Goal: Transaction & Acquisition: Book appointment/travel/reservation

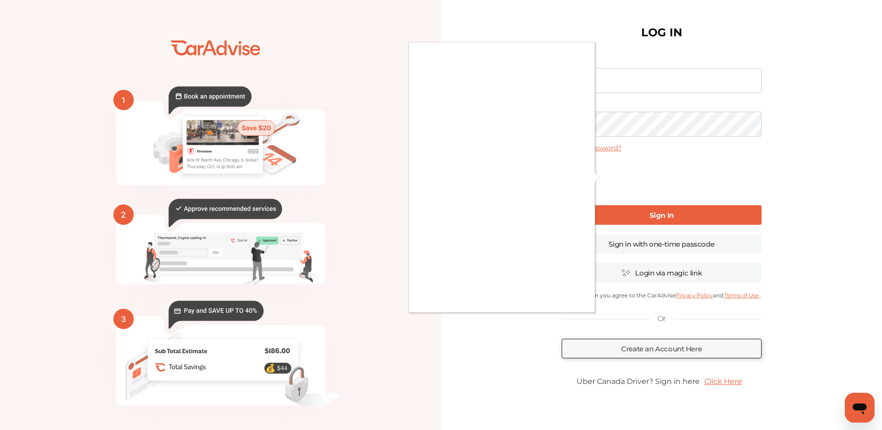
type input "**********"
click at [664, 212] on div at bounding box center [441, 215] width 882 height 430
click at [664, 218] on div at bounding box center [441, 215] width 882 height 430
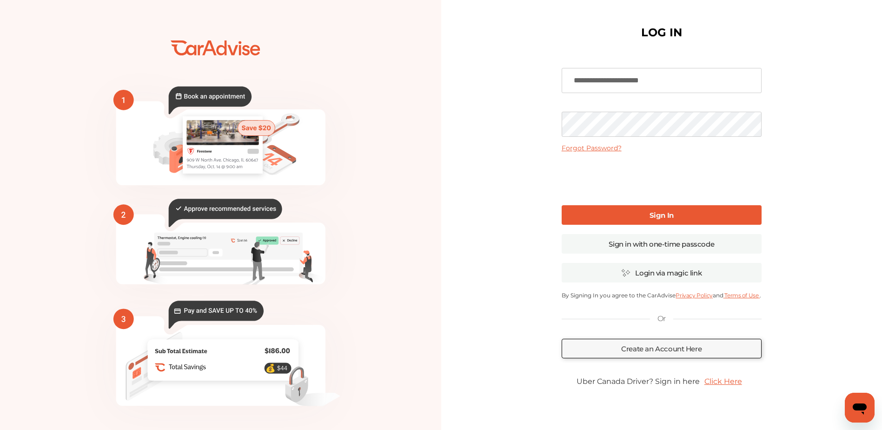
click at [692, 215] on link "Sign In" at bounding box center [662, 215] width 200 height 20
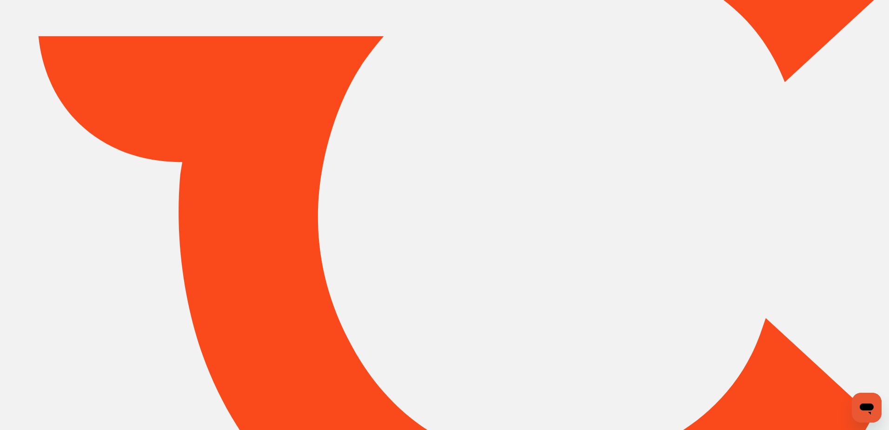
type input "*****"
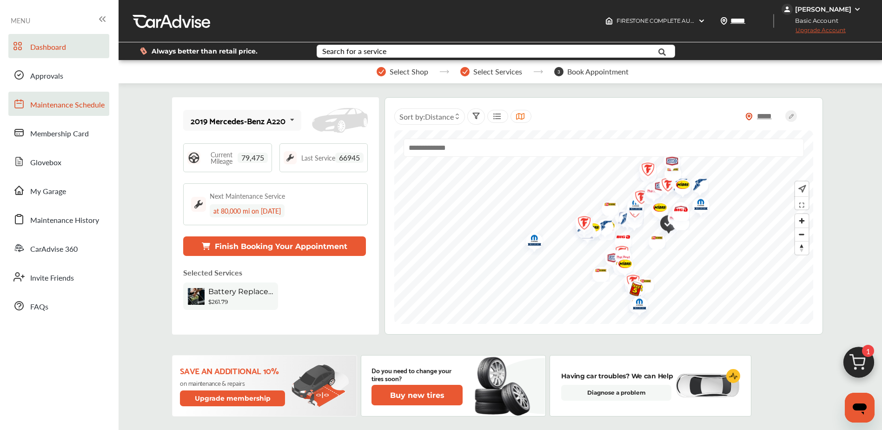
click at [88, 111] on span "Maintenance Schedule" at bounding box center [67, 105] width 74 height 12
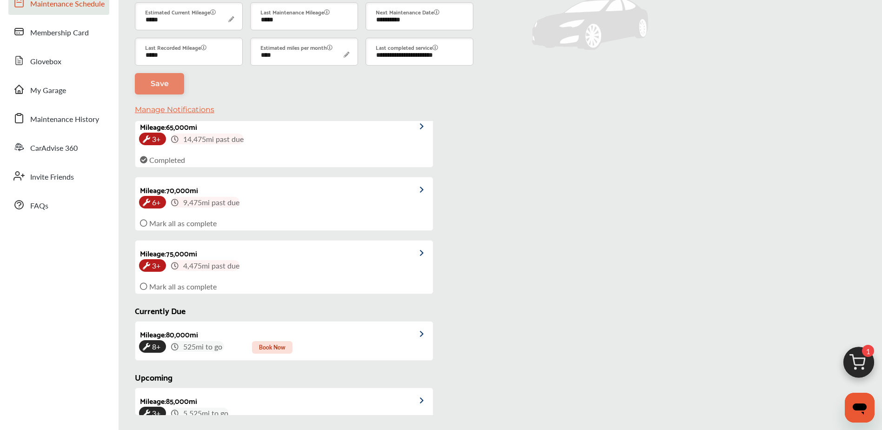
scroll to position [47, 0]
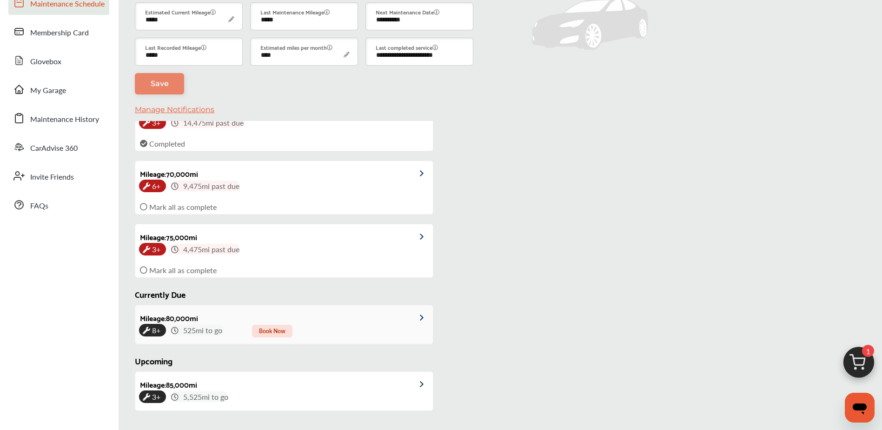
click at [274, 331] on span "Book Now" at bounding box center [272, 331] width 40 height 13
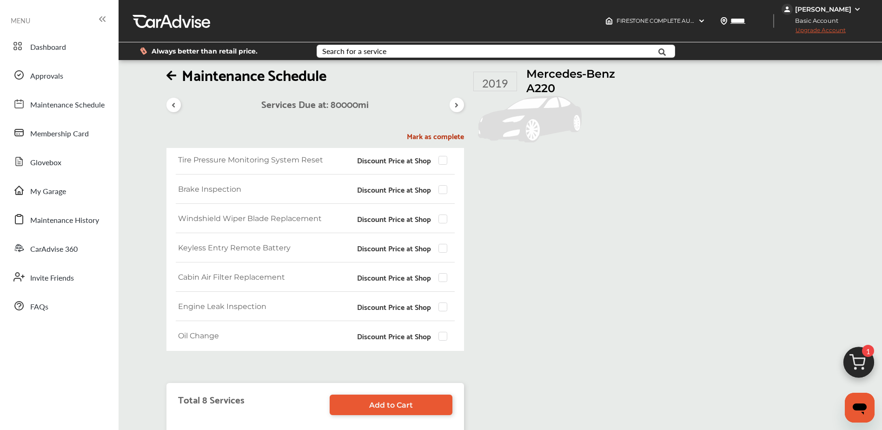
scroll to position [72, 0]
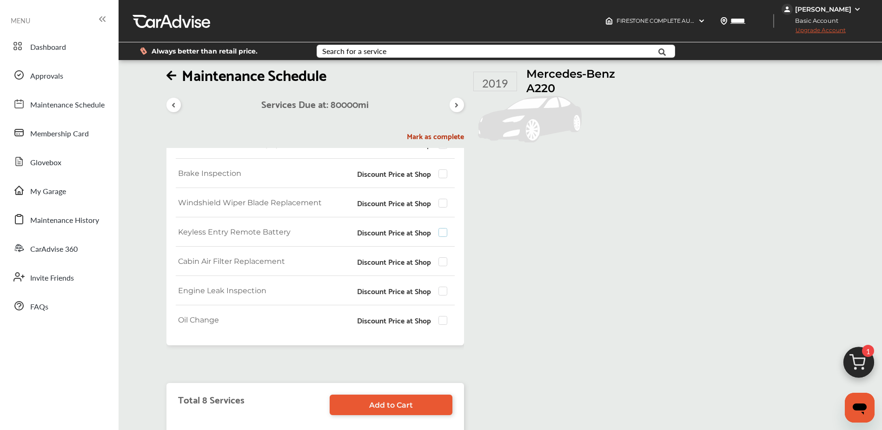
click at [441, 228] on label at bounding box center [446, 228] width 14 height 0
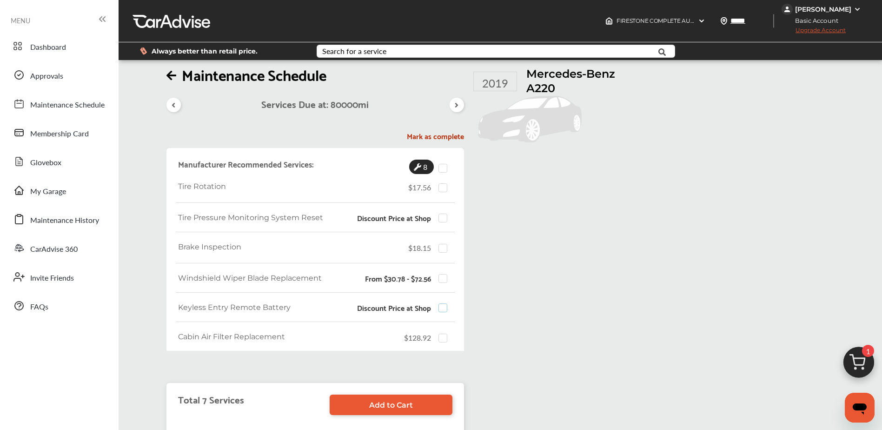
scroll to position [28, 0]
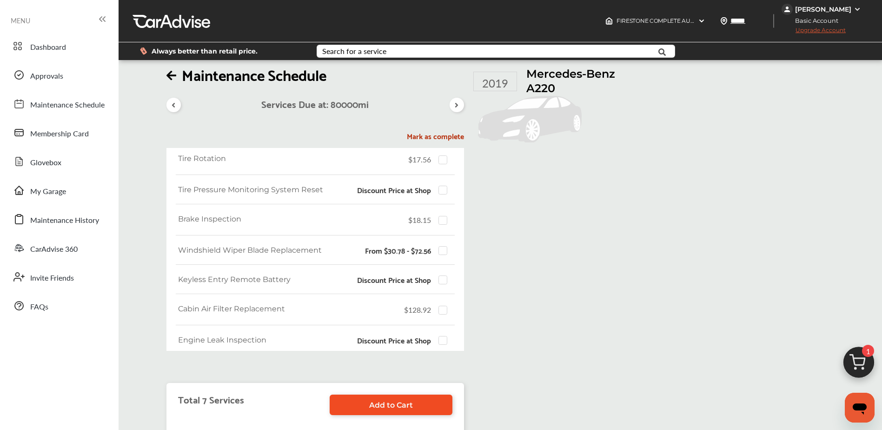
click at [399, 402] on span "Add to Cart" at bounding box center [391, 405] width 44 height 9
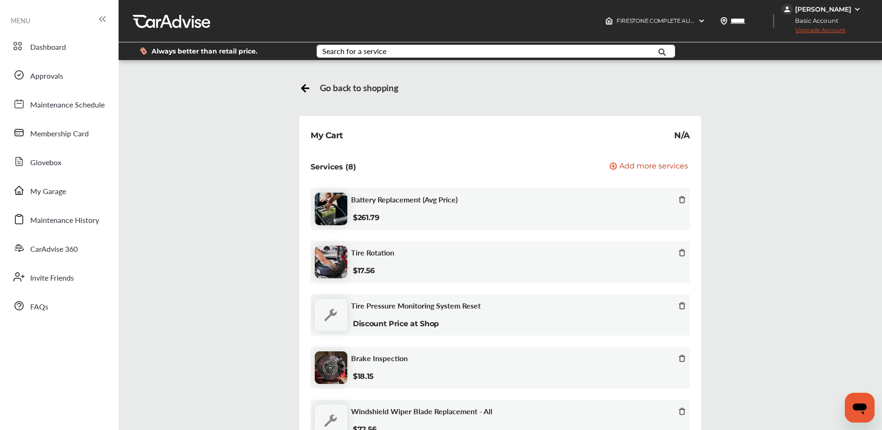
click at [682, 202] on icon at bounding box center [682, 199] width 4 height 6
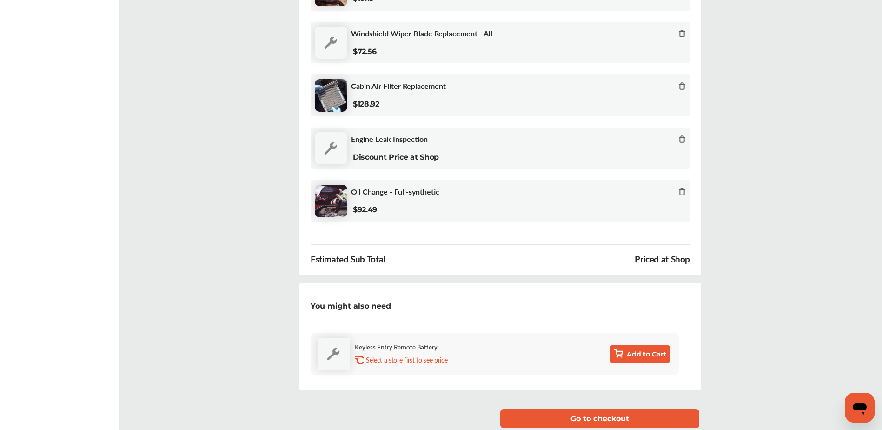
scroll to position [326, 0]
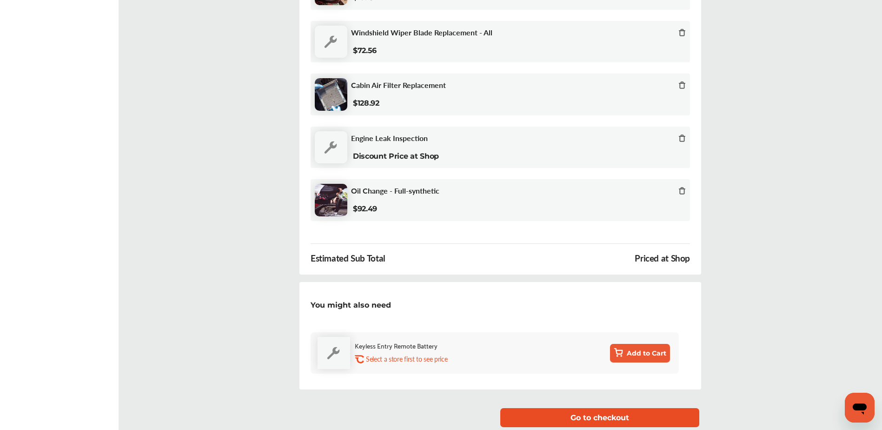
click at [581, 415] on button "Go to checkout" at bounding box center [600, 417] width 199 height 19
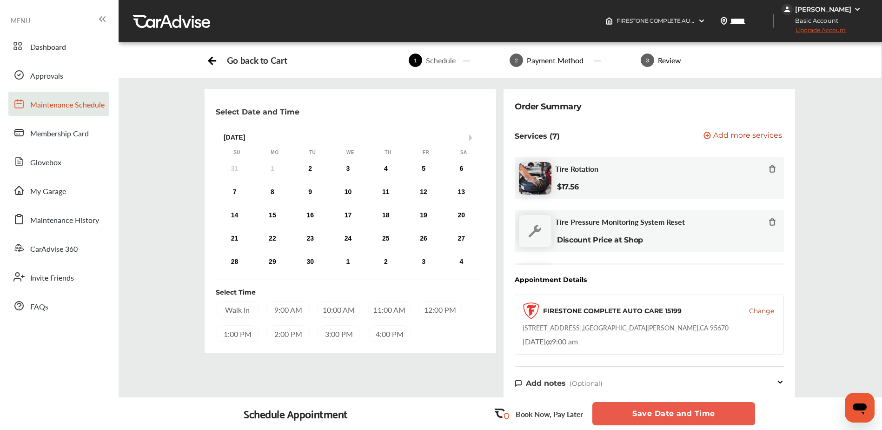
click at [83, 111] on span "Maintenance Schedule" at bounding box center [67, 105] width 74 height 12
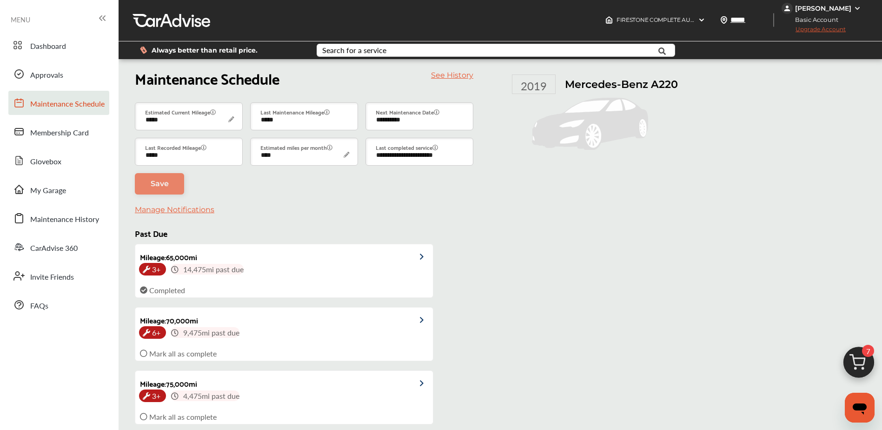
scroll to position [215, 0]
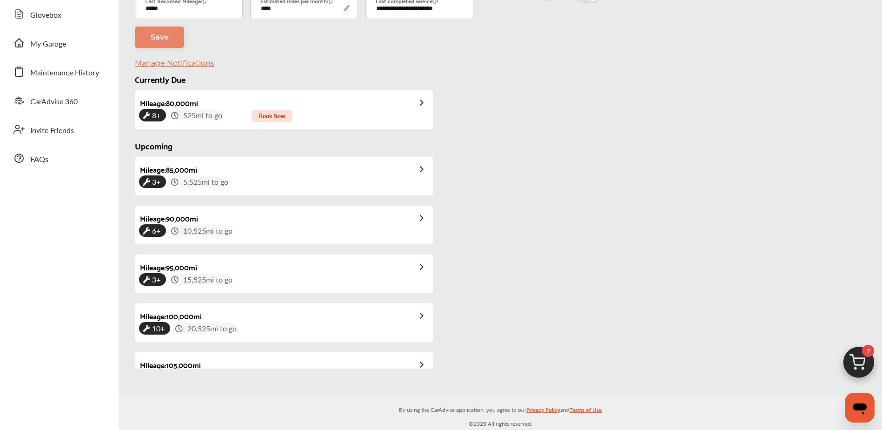
click at [441, 129] on div "Past Due Mileage : 65,000 mi 3+ 14,475 mi past due Completed Mileage : 70,000 m…" at bounding box center [291, 221] width 313 height 294
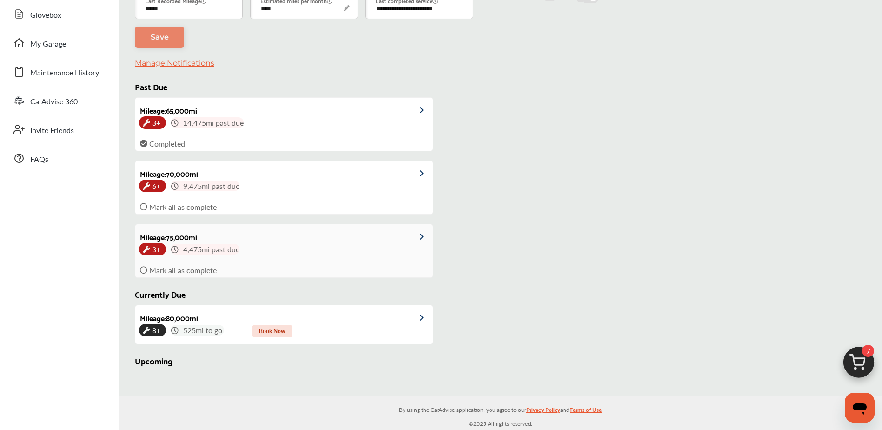
click at [352, 255] on link "Mileage : 75,000 mi 3+ 4,475 mi past due" at bounding box center [284, 243] width 298 height 39
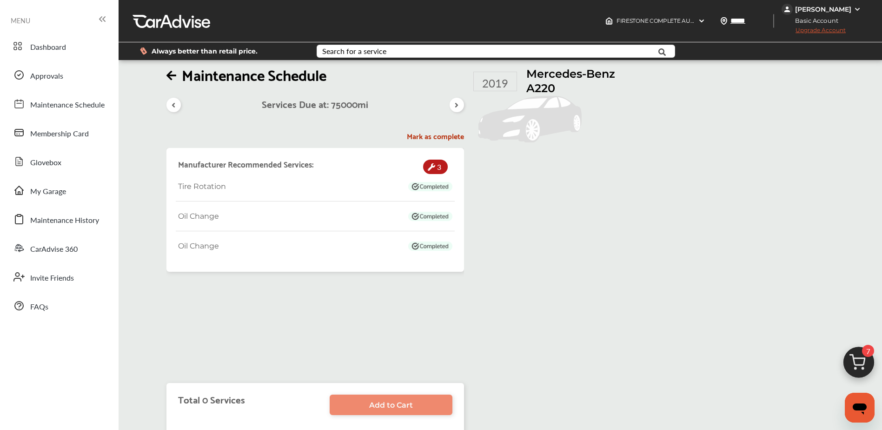
click at [173, 102] on icon at bounding box center [173, 104] width 9 height 7
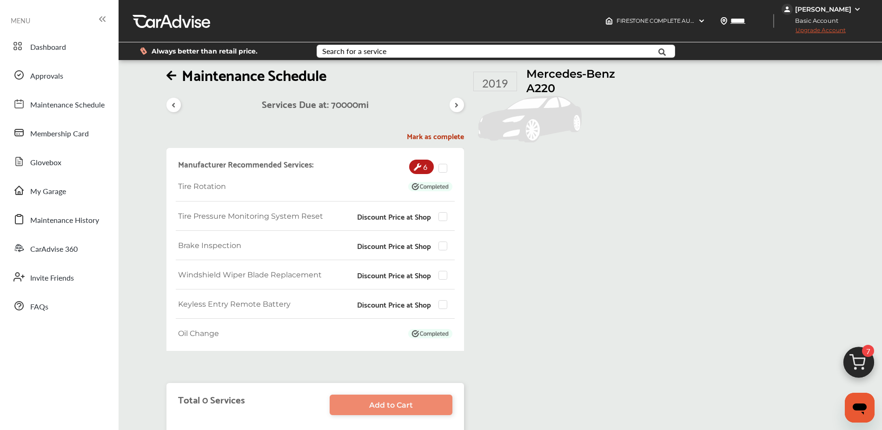
click at [169, 109] on div at bounding box center [174, 105] width 14 height 14
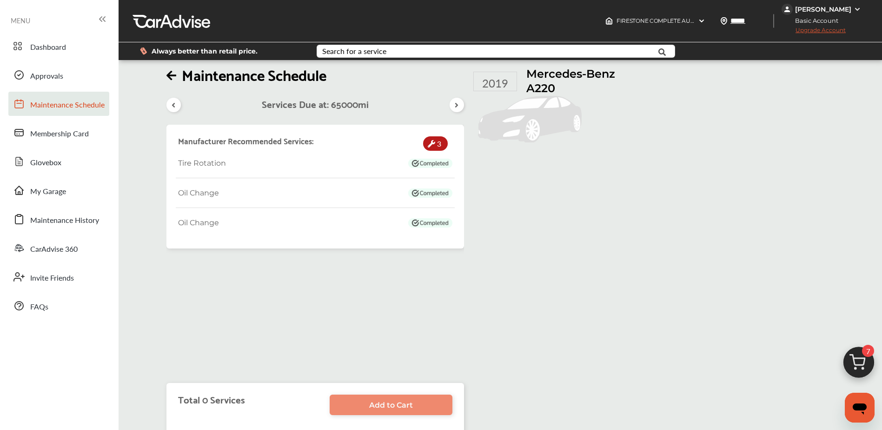
click at [33, 108] on span "Maintenance Schedule" at bounding box center [67, 105] width 74 height 12
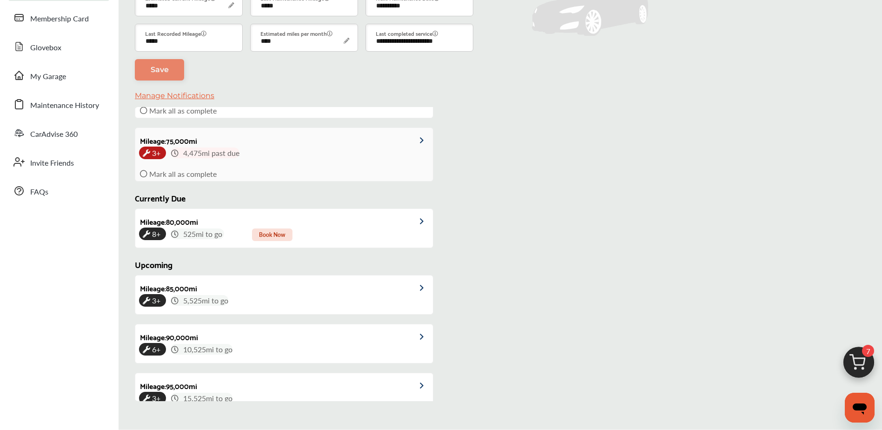
scroll to position [215, 0]
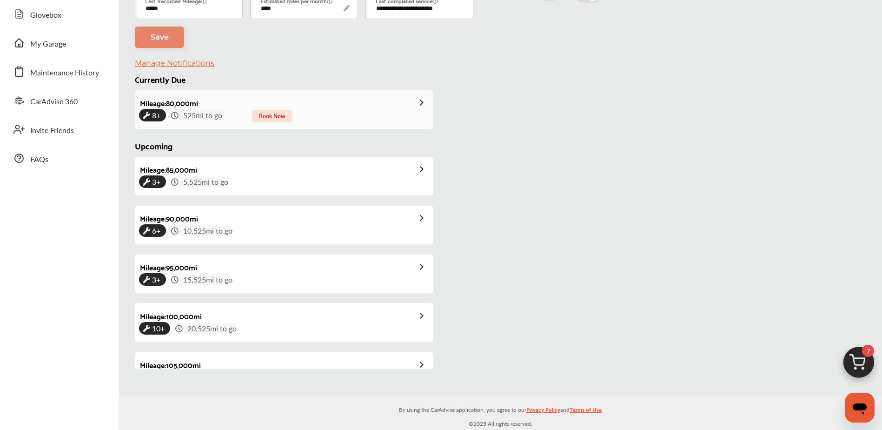
click at [281, 117] on span "Book Now" at bounding box center [272, 116] width 40 height 13
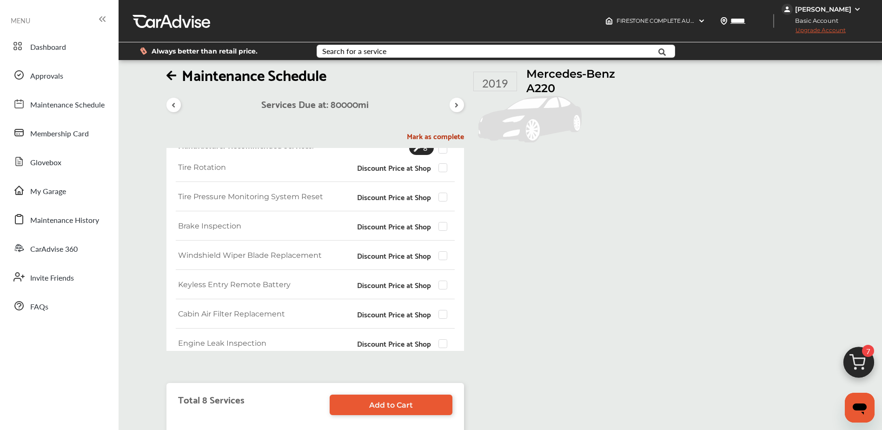
scroll to position [46, 0]
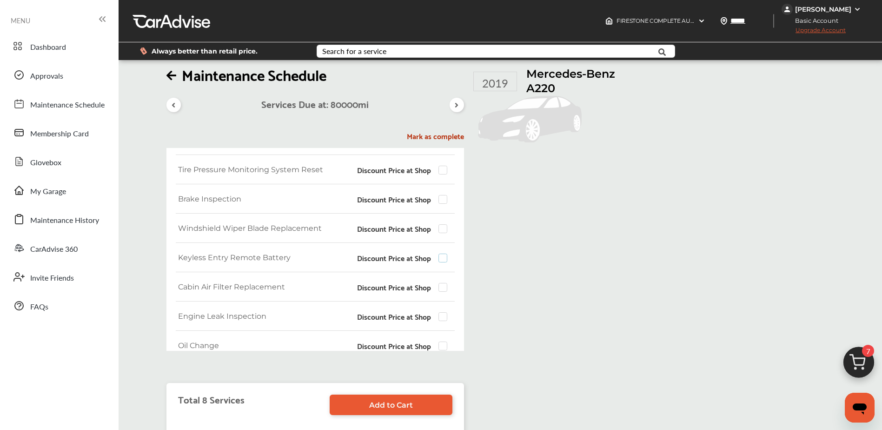
click at [443, 254] on label at bounding box center [446, 254] width 14 height 0
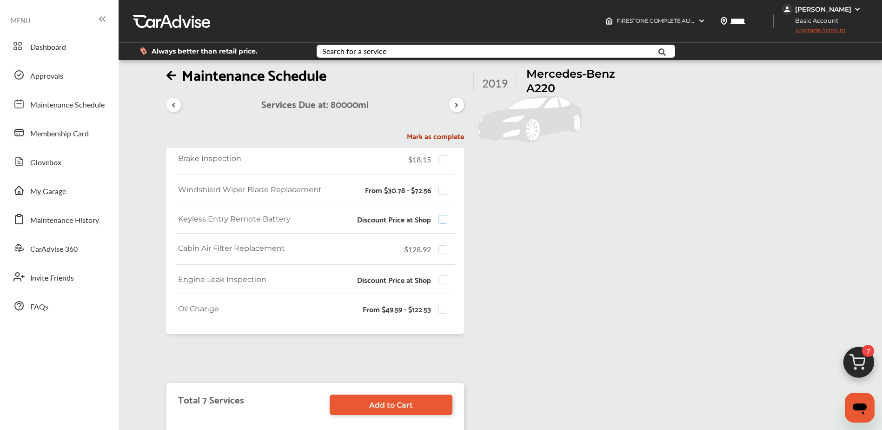
scroll to position [107, 0]
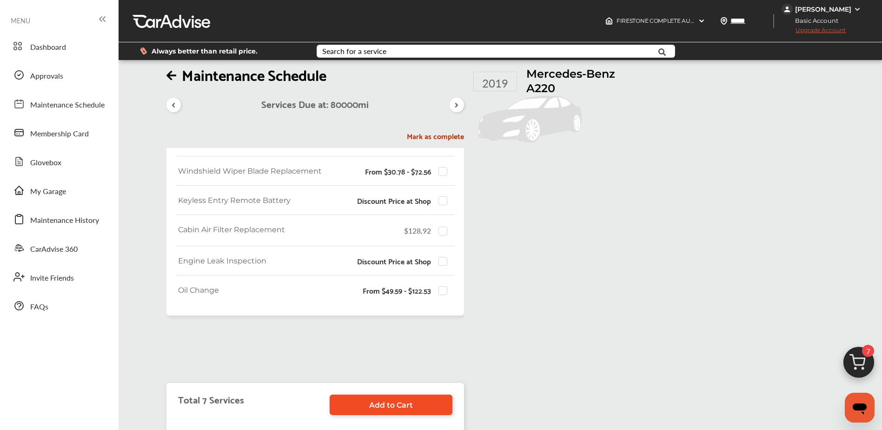
click at [407, 406] on span "Add to Cart" at bounding box center [391, 405] width 44 height 9
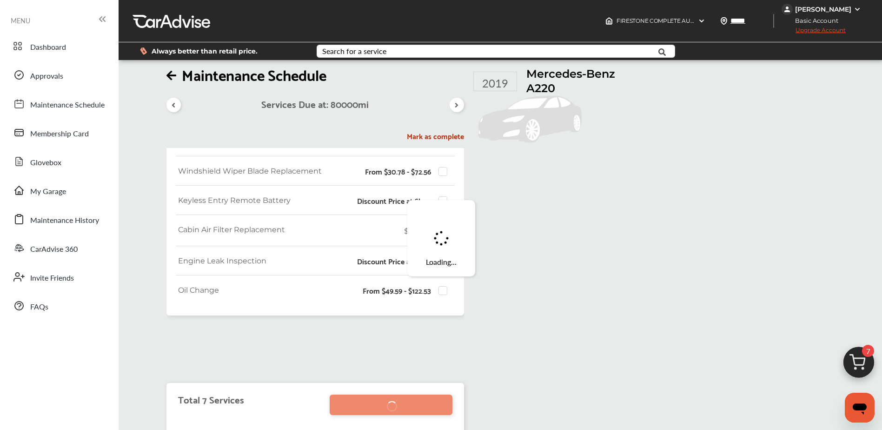
click at [857, 355] on img at bounding box center [859, 364] width 45 height 45
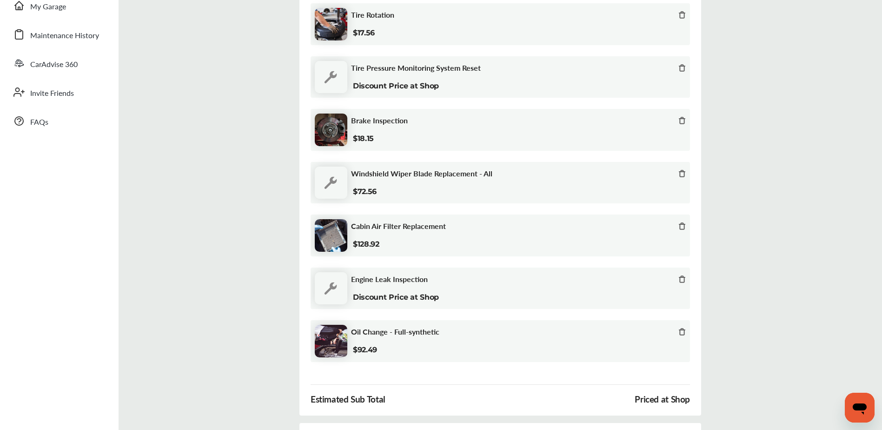
scroll to position [233, 0]
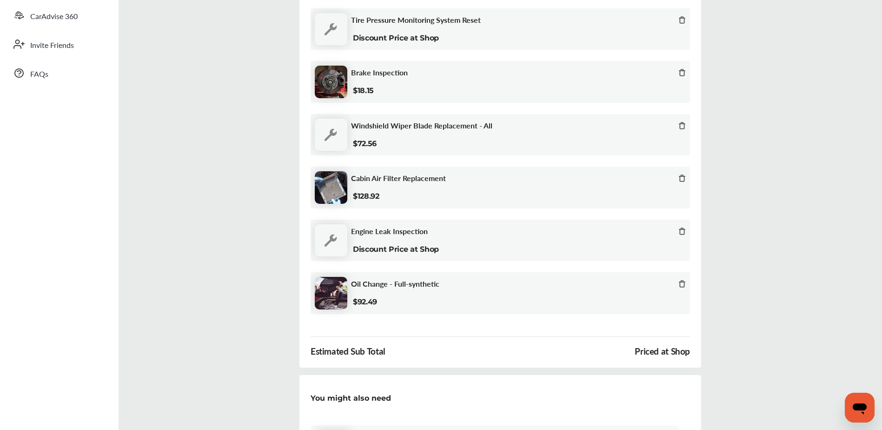
click at [681, 128] on icon at bounding box center [682, 125] width 4 height 6
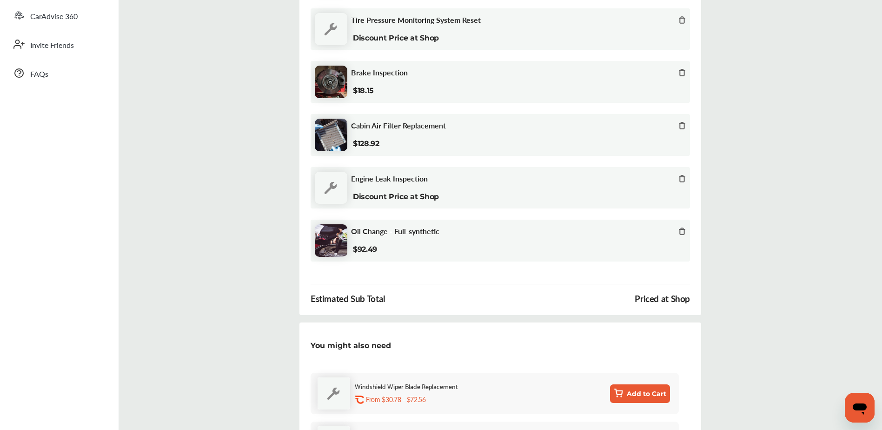
scroll to position [372, 0]
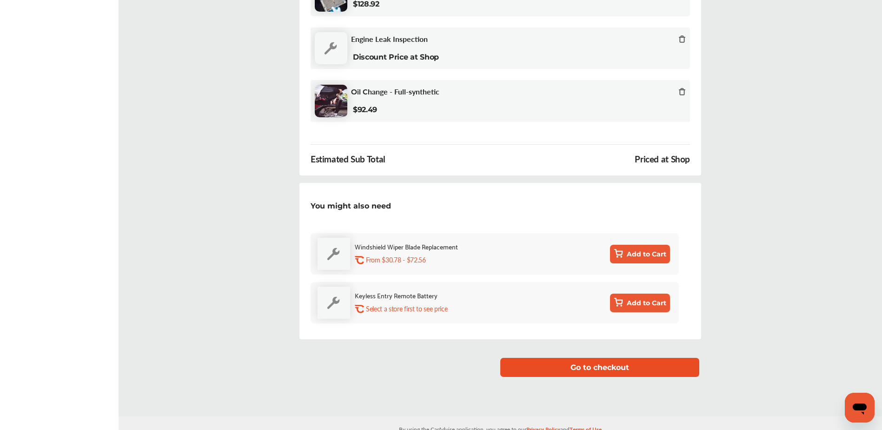
click at [578, 368] on button "Go to checkout" at bounding box center [600, 367] width 199 height 19
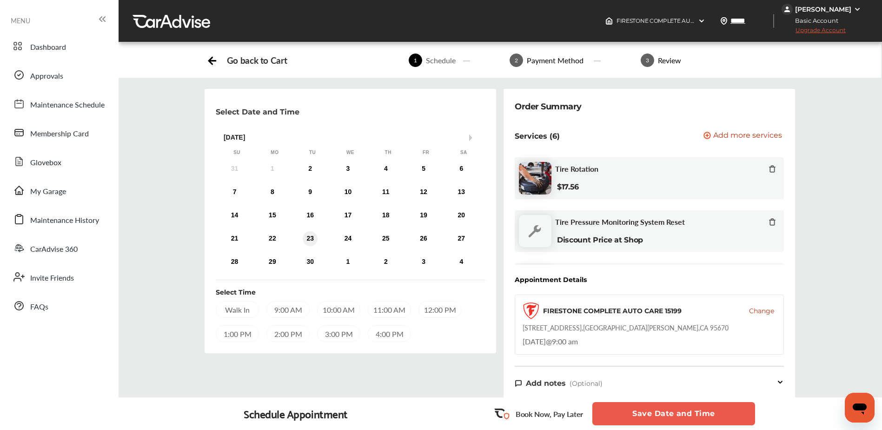
click at [314, 240] on div "23" at bounding box center [310, 238] width 15 height 15
click at [346, 311] on div "9:00 AM" at bounding box center [338, 309] width 43 height 17
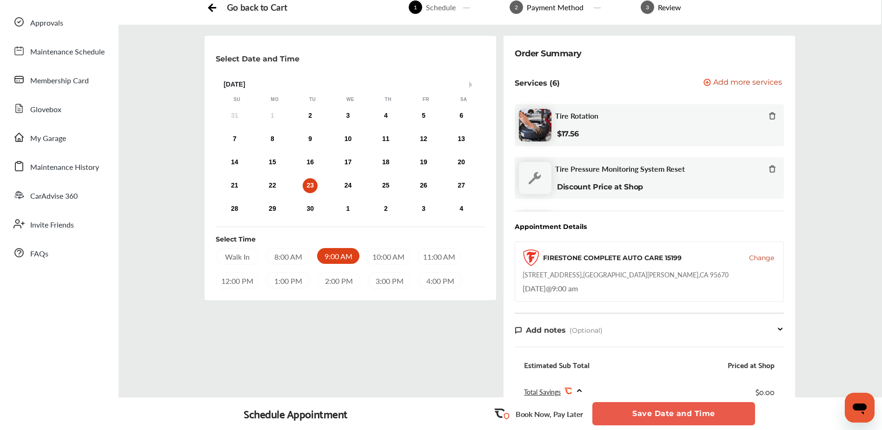
scroll to position [93, 0]
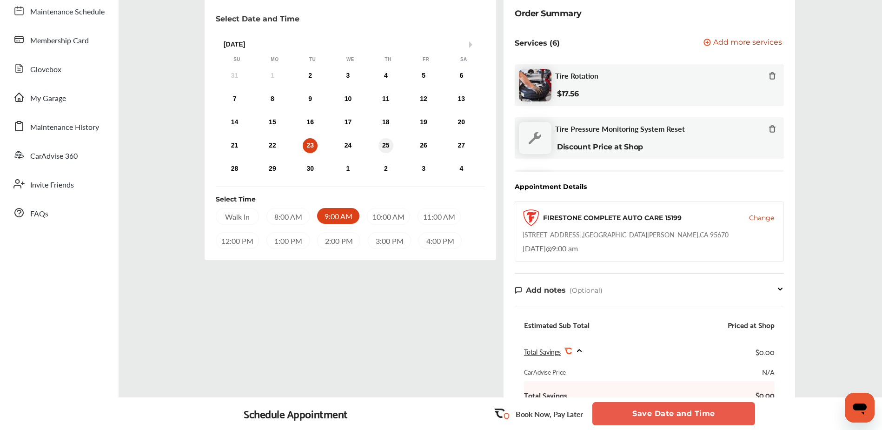
click at [385, 143] on div "25" at bounding box center [386, 145] width 15 height 15
click at [399, 207] on div "Select Time Walk In 8:00 AM 9:00 AM 10:00 AM 11:00 AM 12:00 PM 1:00 PM 2:00 PM …" at bounding box center [350, 218] width 269 height 62
click at [394, 214] on div "10:00 AM" at bounding box center [389, 216] width 43 height 17
click at [690, 415] on button "Save Date and Time" at bounding box center [674, 413] width 163 height 23
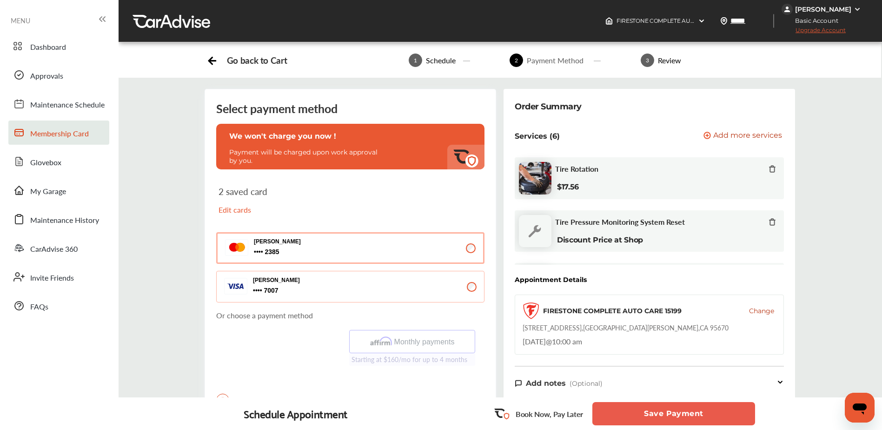
click at [56, 141] on link "Membership Card" at bounding box center [58, 132] width 101 height 24
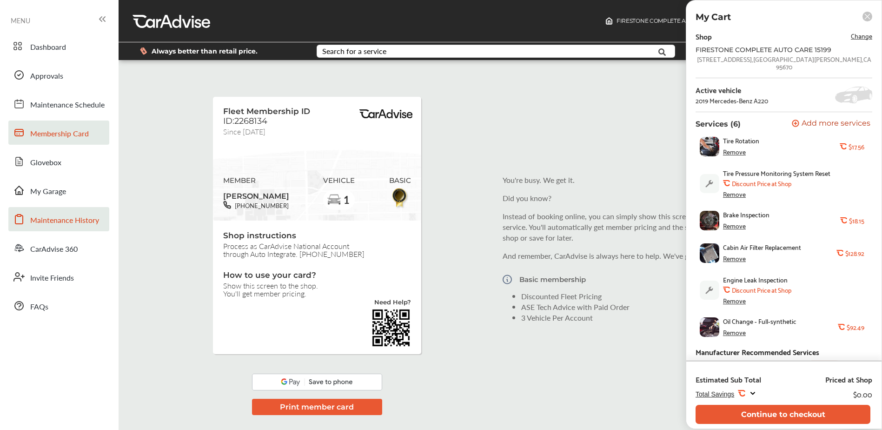
click at [60, 225] on span "Maintenance History" at bounding box center [64, 220] width 69 height 12
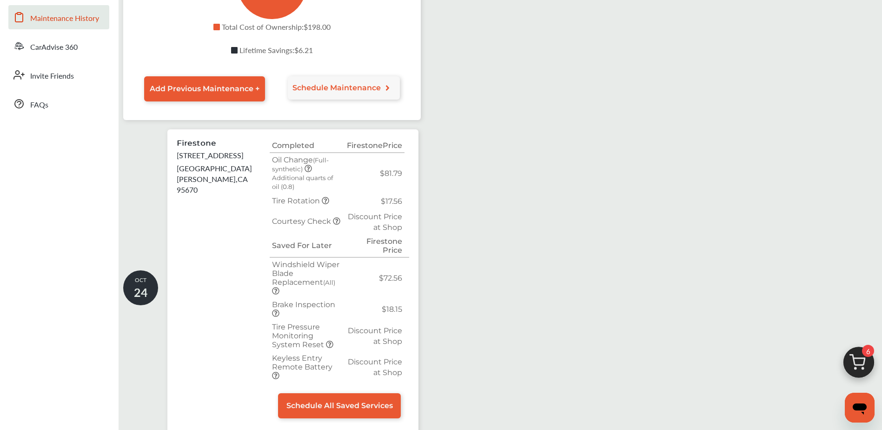
scroll to position [140, 0]
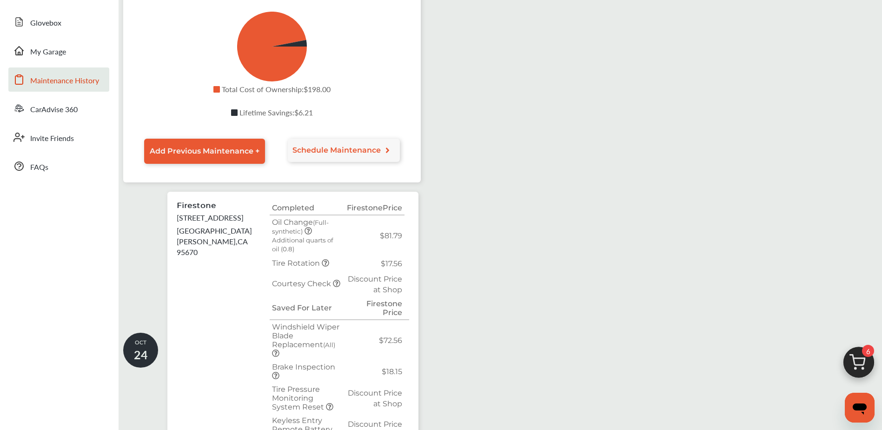
click at [307, 234] on icon at bounding box center [308, 230] width 7 height 7
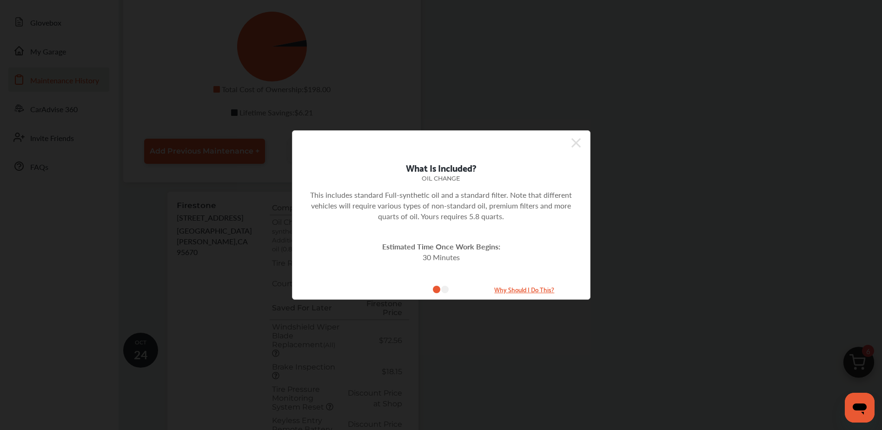
click at [577, 143] on icon at bounding box center [576, 142] width 9 height 15
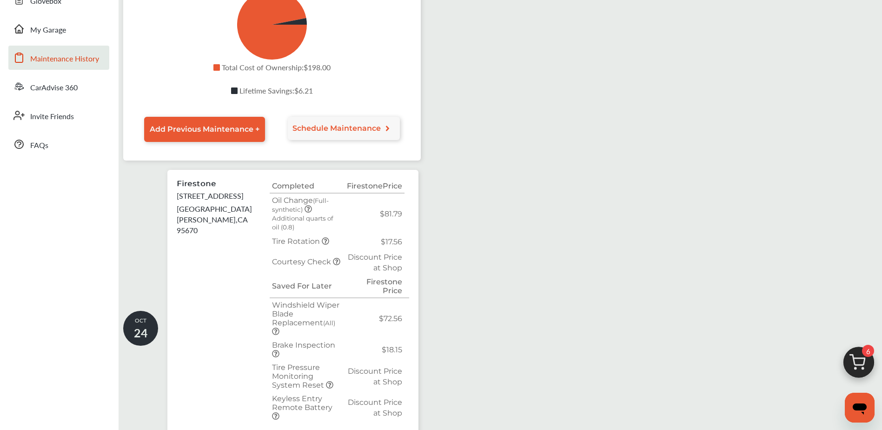
scroll to position [85, 0]
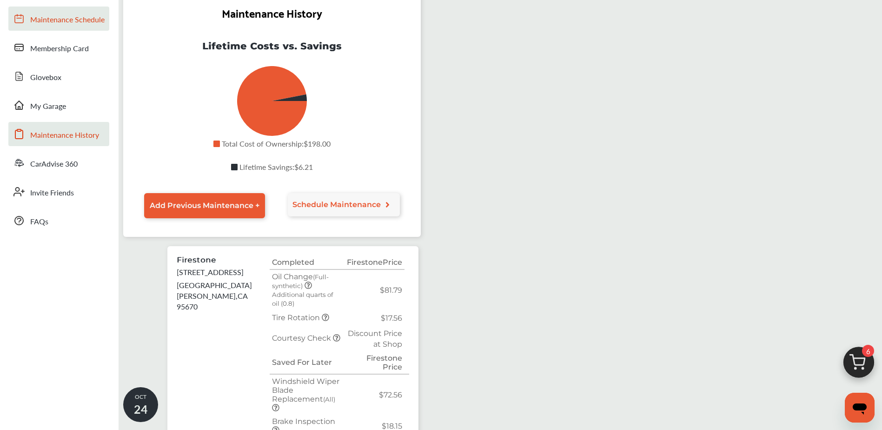
click at [69, 14] on span "Maintenance Schedule" at bounding box center [67, 20] width 74 height 12
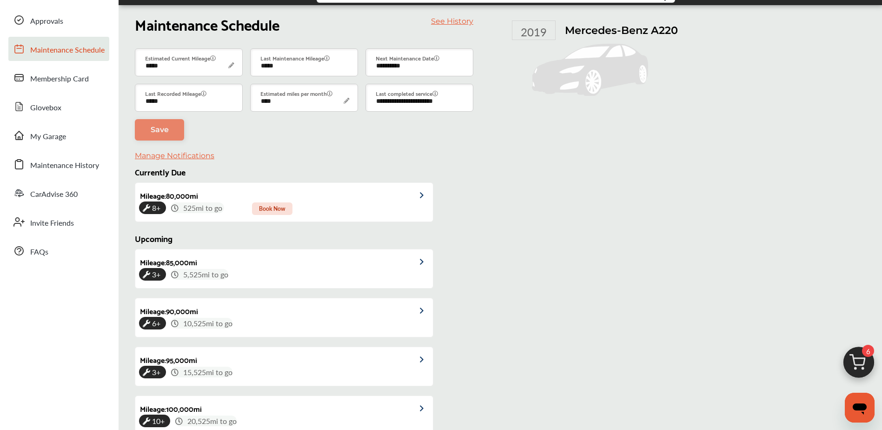
scroll to position [54, 0]
click at [856, 361] on img at bounding box center [859, 364] width 45 height 45
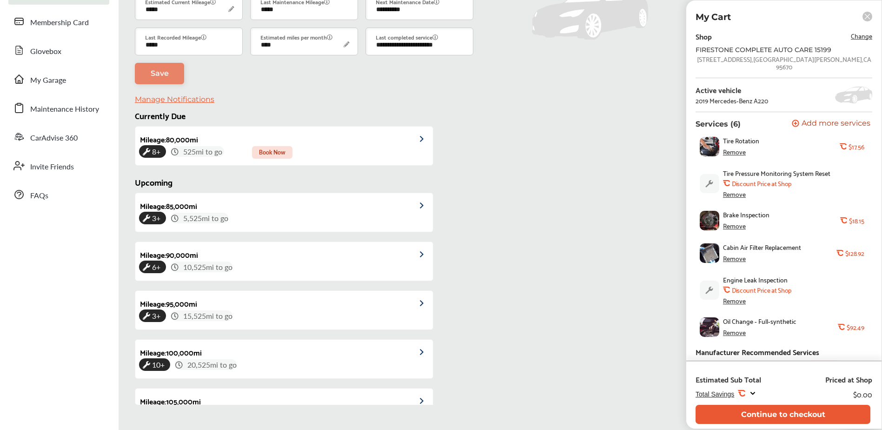
scroll to position [147, 0]
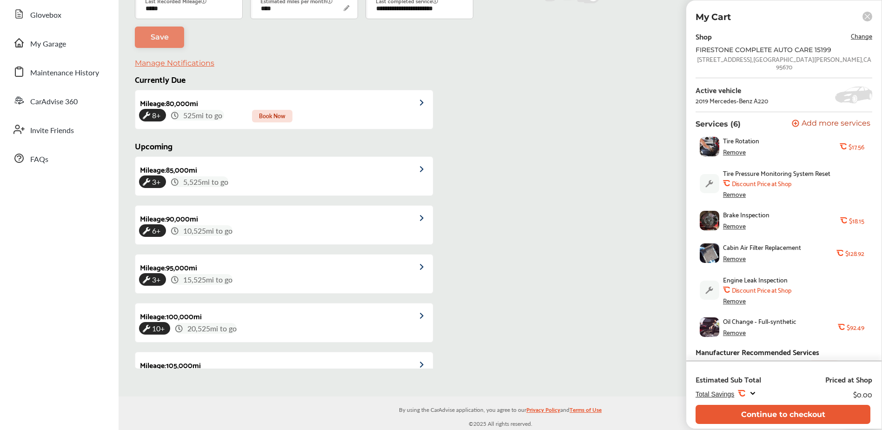
click at [870, 18] on rect at bounding box center [868, 17] width 10 height 10
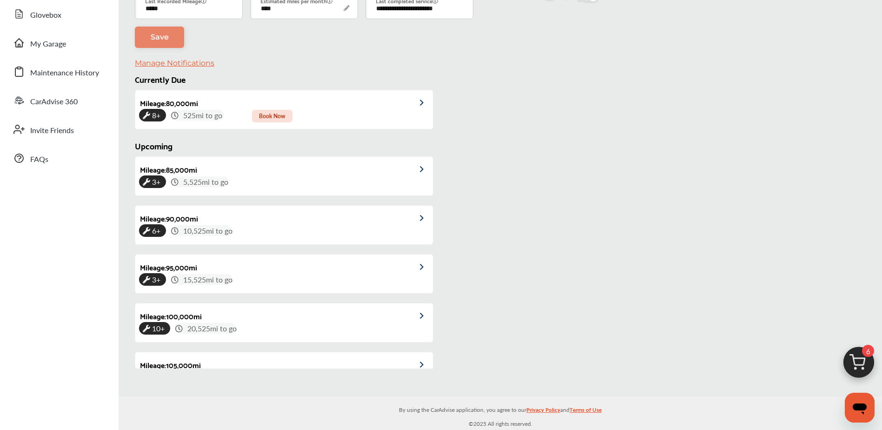
click at [864, 360] on img at bounding box center [859, 364] width 45 height 45
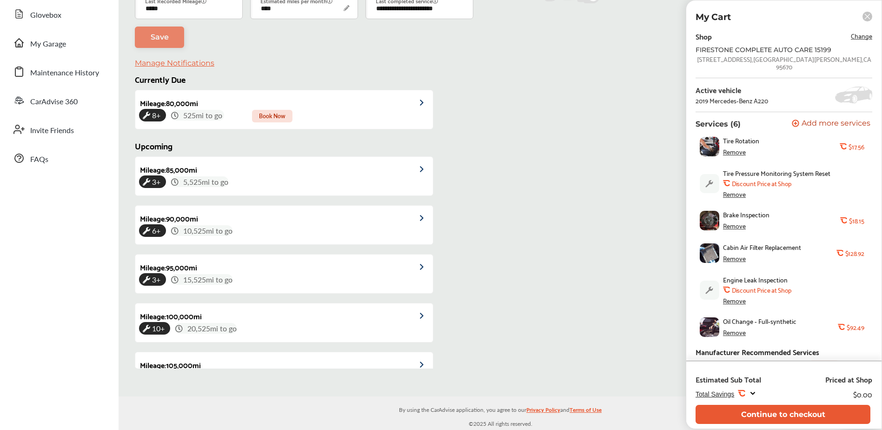
click at [738, 148] on div "Remove" at bounding box center [734, 151] width 23 height 7
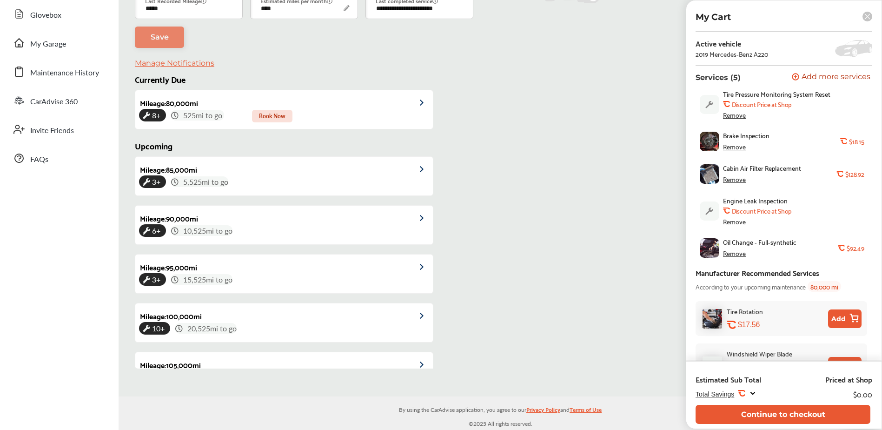
scroll to position [114, 0]
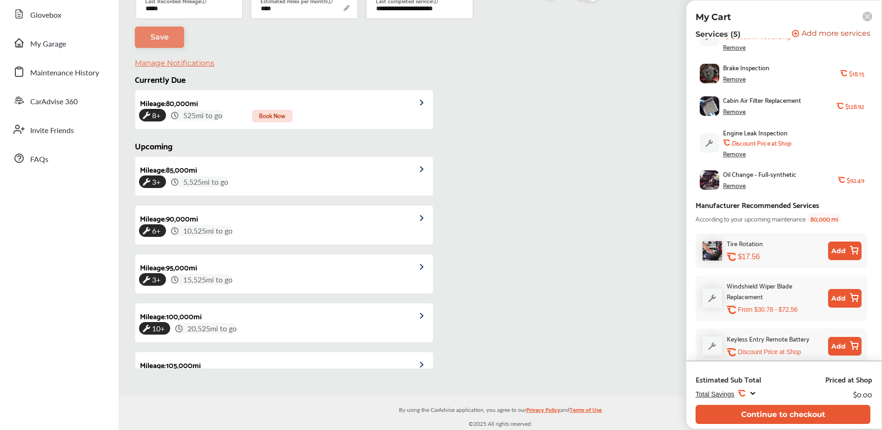
click at [872, 15] on rect at bounding box center [868, 17] width 10 height 10
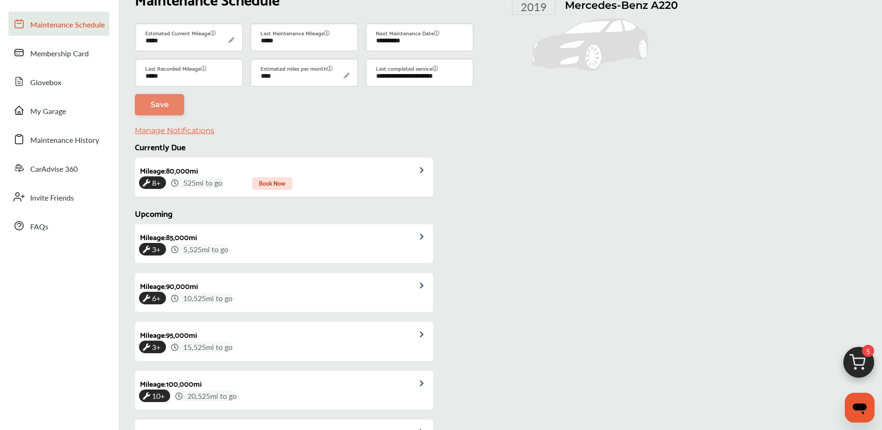
scroll to position [97, 0]
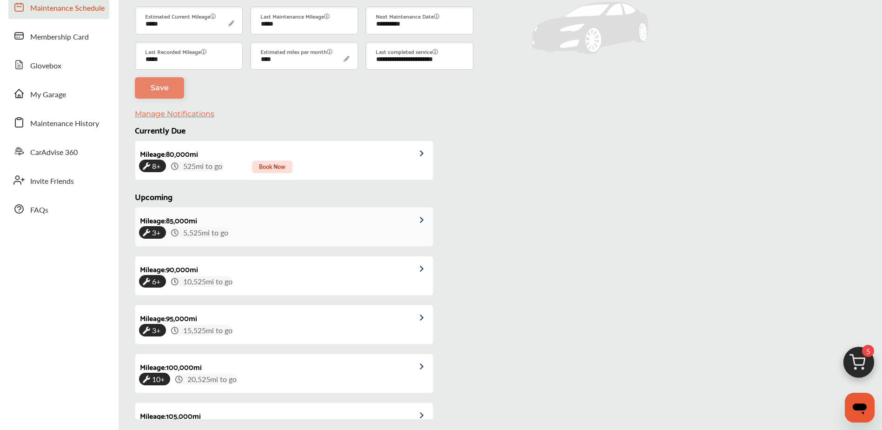
click at [295, 219] on link "Mileage : 85,000 mi 3+ 5,525 mi to go" at bounding box center [284, 226] width 298 height 39
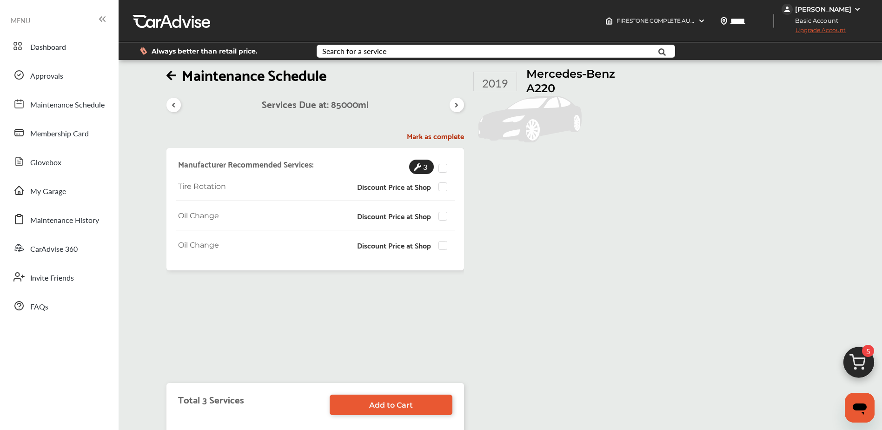
click at [173, 106] on icon at bounding box center [173, 104] width 9 height 7
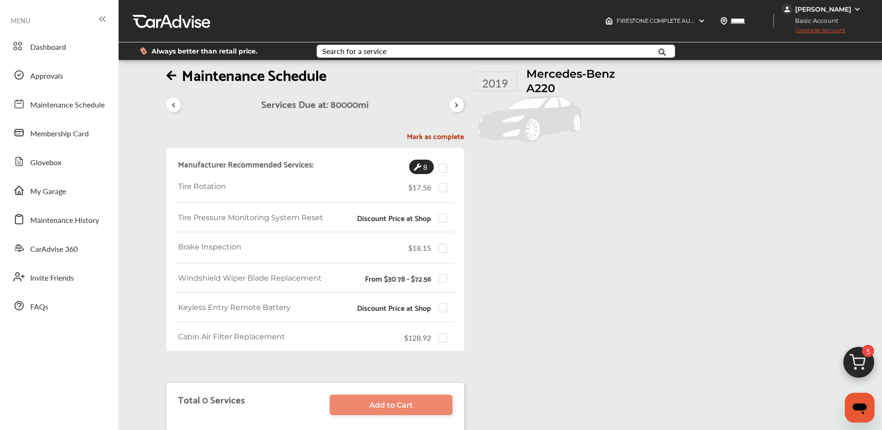
click at [174, 105] on icon at bounding box center [173, 104] width 9 height 7
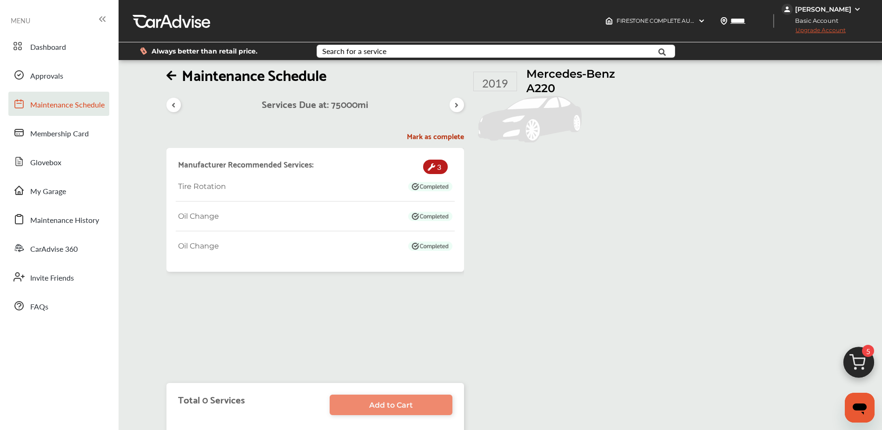
click at [57, 112] on link "Maintenance Schedule" at bounding box center [58, 104] width 101 height 24
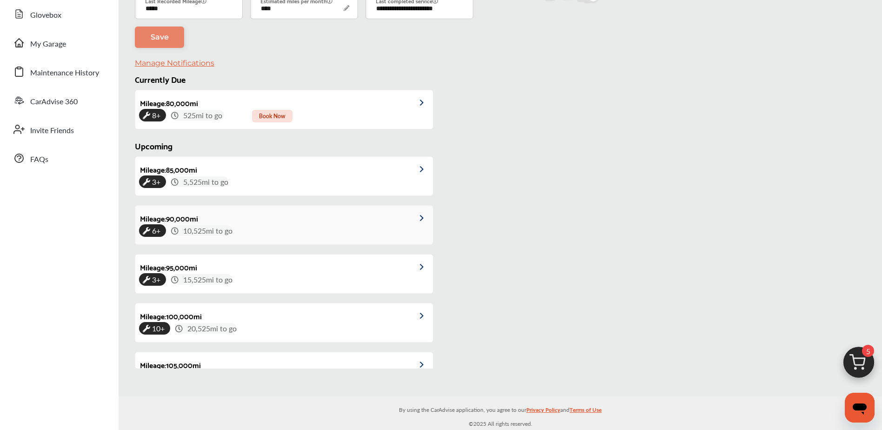
scroll to position [98, 0]
click at [290, 234] on div "6+ 10,525 mi to go" at bounding box center [284, 230] width 290 height 11
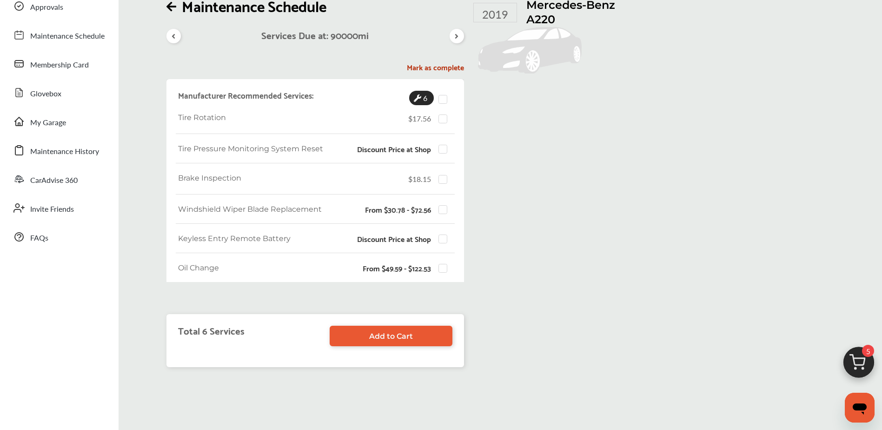
scroll to position [47, 0]
